Goal: Task Accomplishment & Management: Complete application form

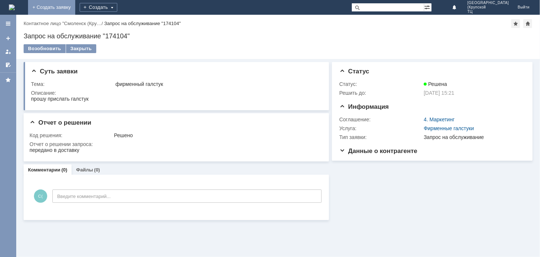
click at [75, 6] on link "+ Создать заявку" at bounding box center [51, 7] width 47 height 15
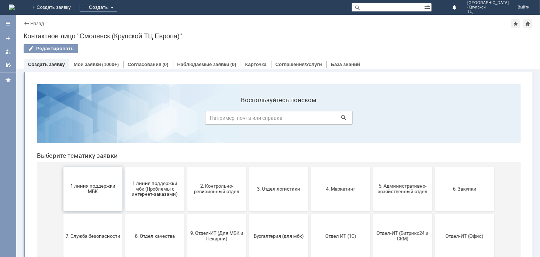
click at [101, 203] on button "1 линия поддержки МБК" at bounding box center [92, 188] width 59 height 44
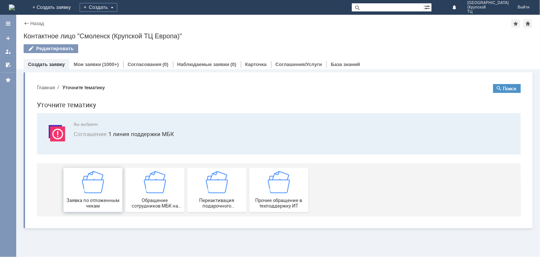
click at [102, 206] on span "Заявка по отложенным чекам" at bounding box center [92, 202] width 55 height 11
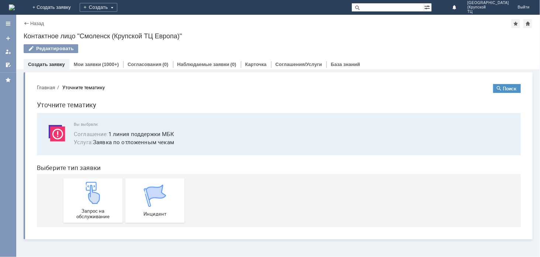
click at [102, 206] on div "Запрос на обслуживание" at bounding box center [92, 201] width 55 height 38
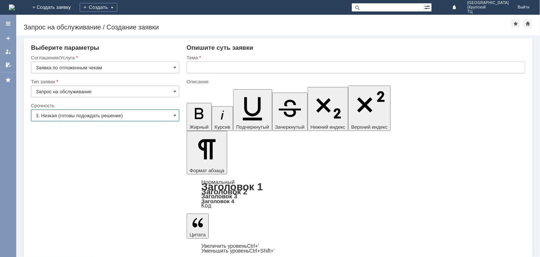
click at [150, 117] on input "3. Низкая (готовы подождать решение)" at bounding box center [105, 116] width 148 height 12
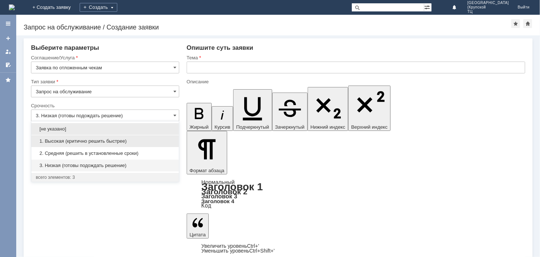
click at [148, 140] on span "1. Высокая (критично решить быстрее)" at bounding box center [105, 141] width 139 height 6
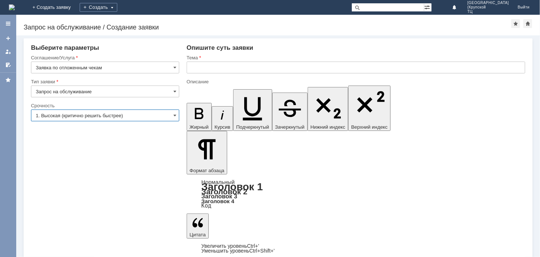
type input "1. Высокая (критично решить быстрее)"
click at [195, 69] on input "text" at bounding box center [356, 68] width 339 height 12
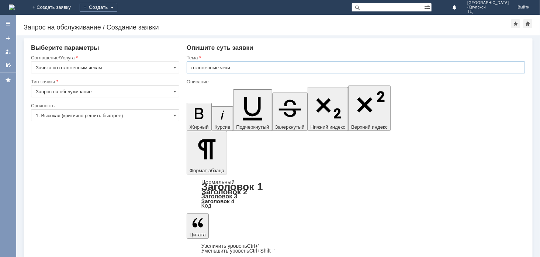
type input "отложенные чеки"
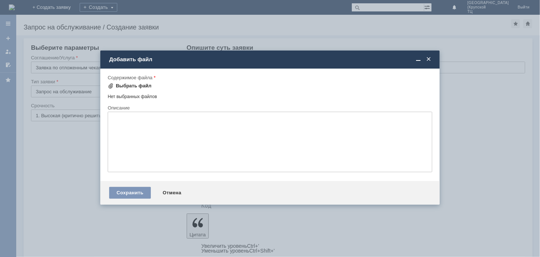
click at [131, 86] on div "Выбрать файл" at bounding box center [134, 86] width 36 height 6
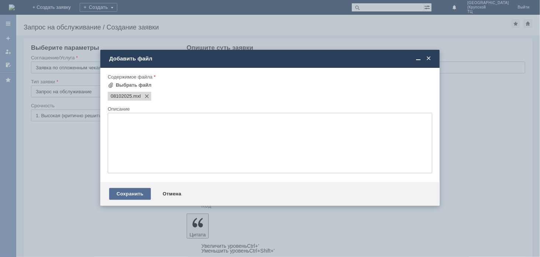
click at [134, 195] on div "Сохранить" at bounding box center [130, 194] width 42 height 12
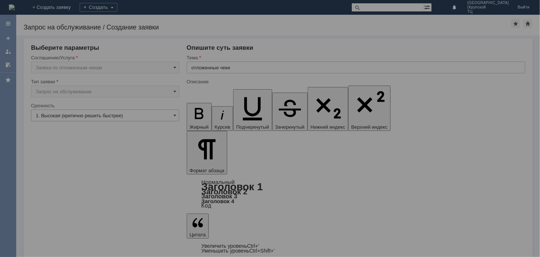
click at [62, 209] on div at bounding box center [270, 128] width 540 height 257
